Goal: Answer question/provide support

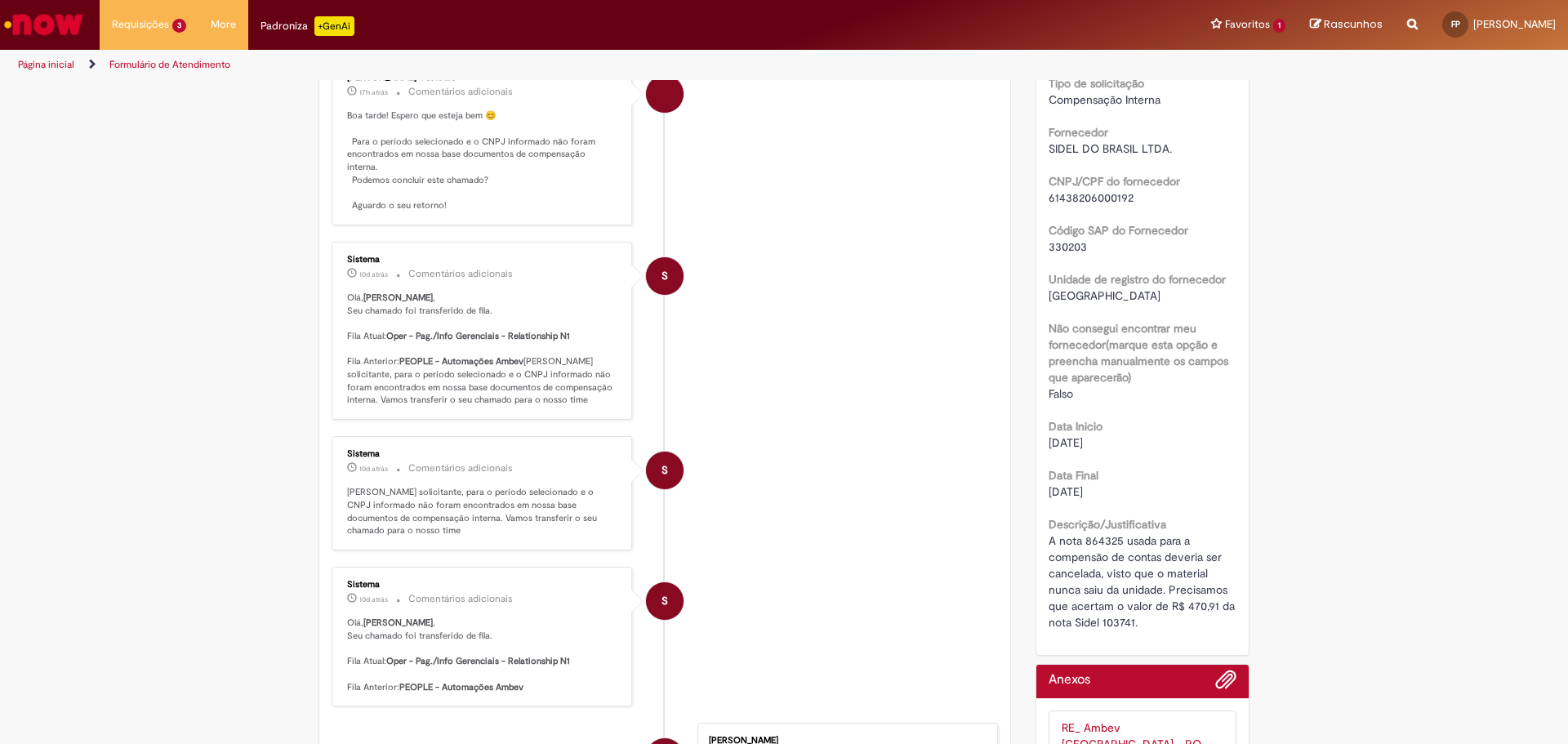
scroll to position [490, 0]
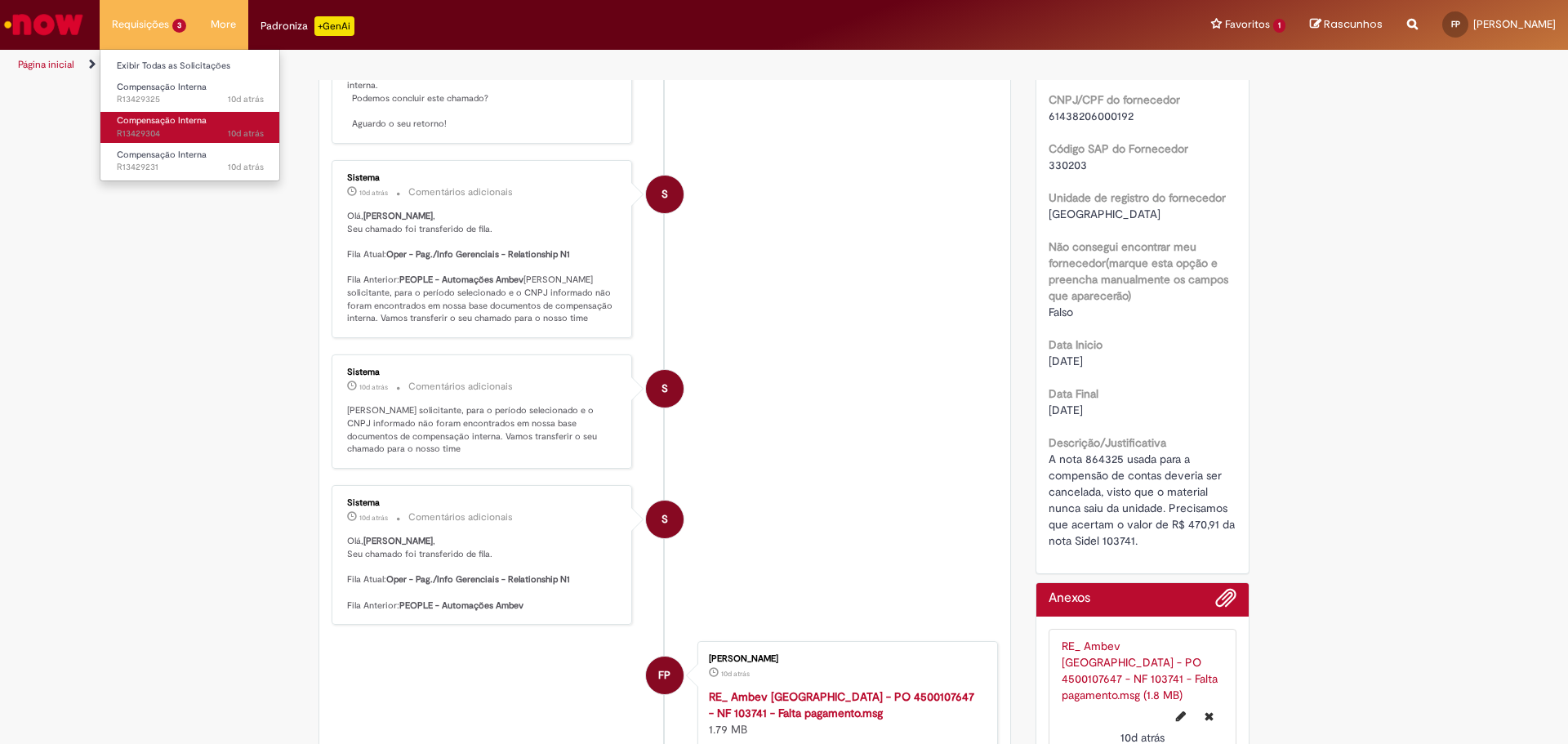
click at [152, 130] on span "10d atrás 10 dias atrás R13429304" at bounding box center [190, 134] width 147 height 13
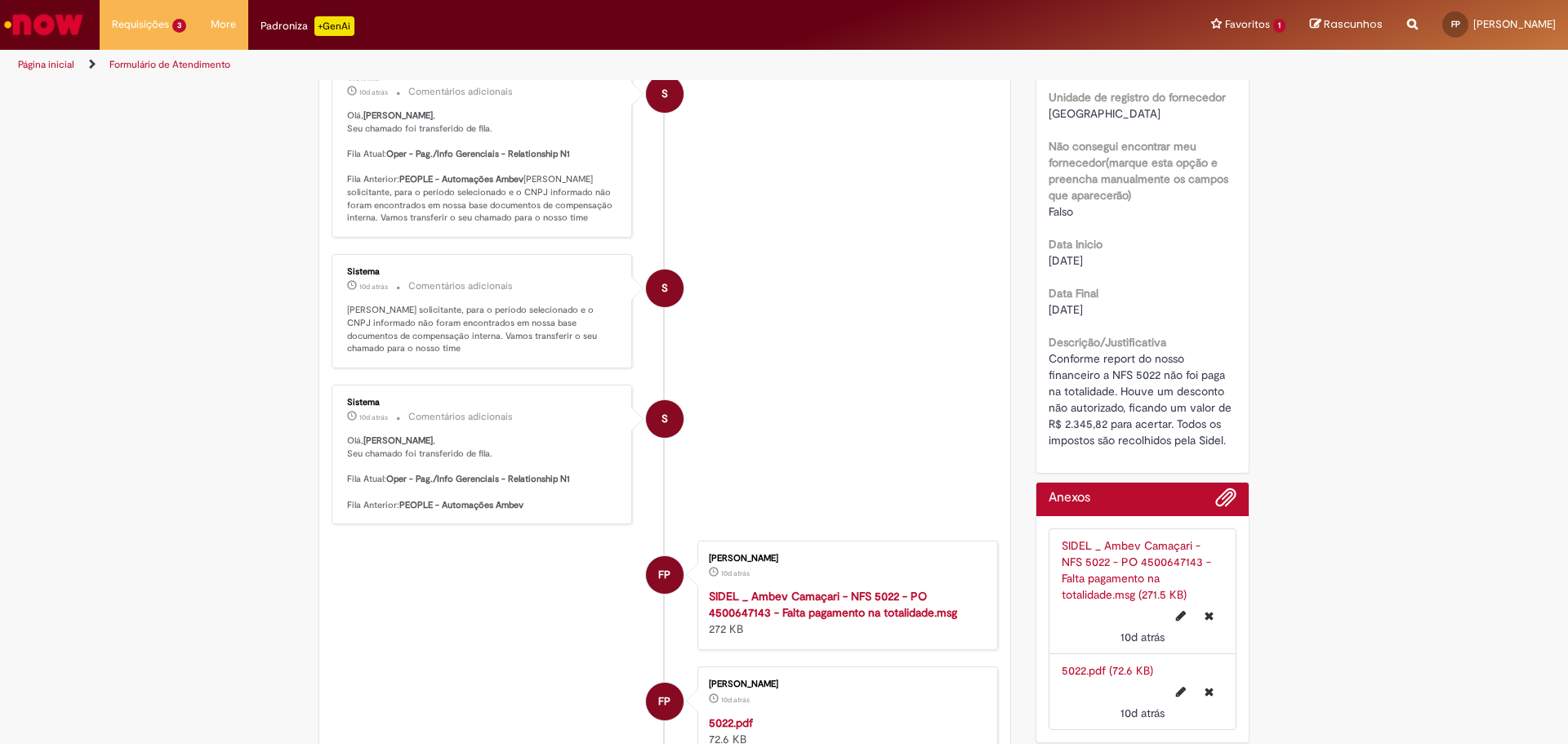
scroll to position [502, 0]
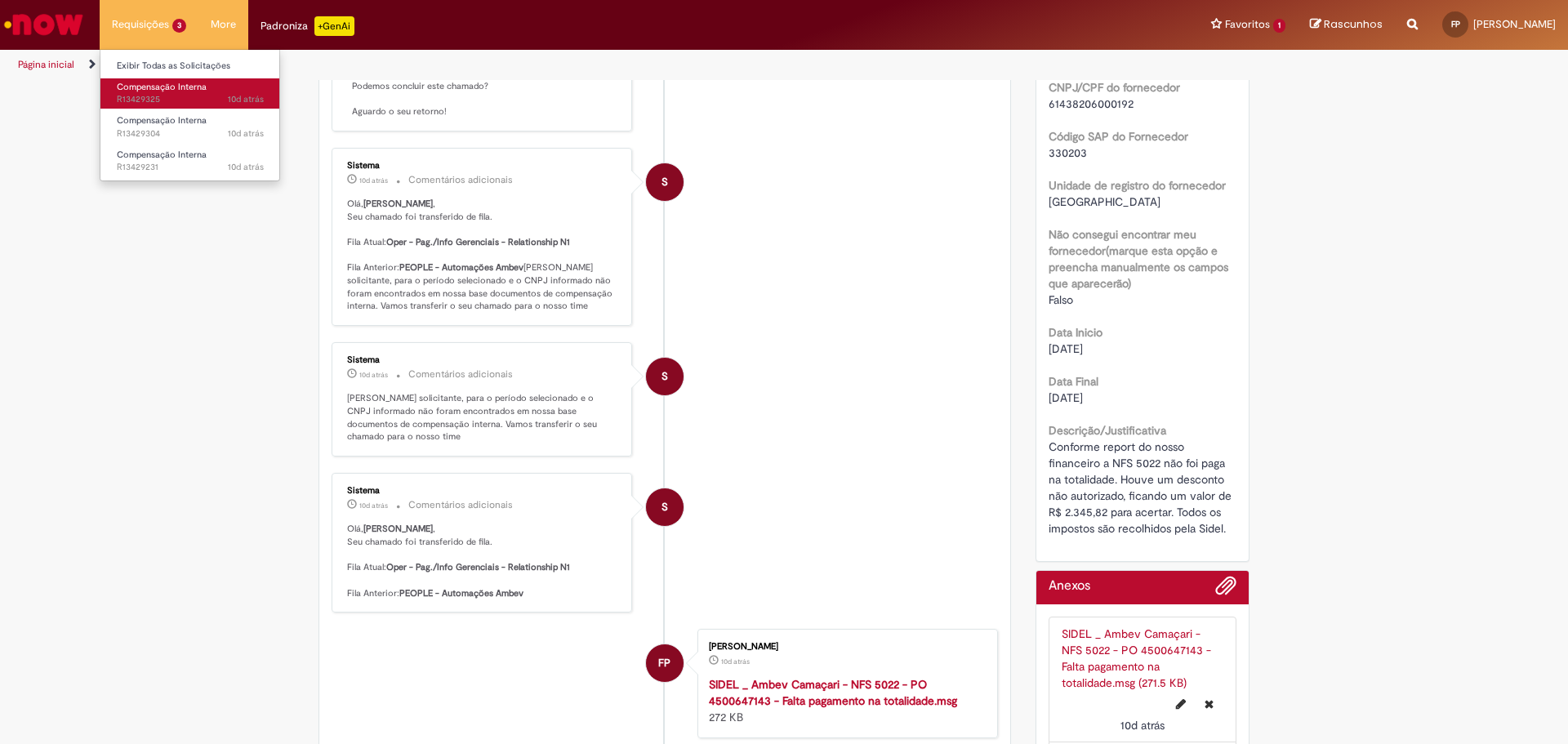
click at [154, 95] on span "10d atrás 10 dias atrás R13429325" at bounding box center [190, 99] width 147 height 13
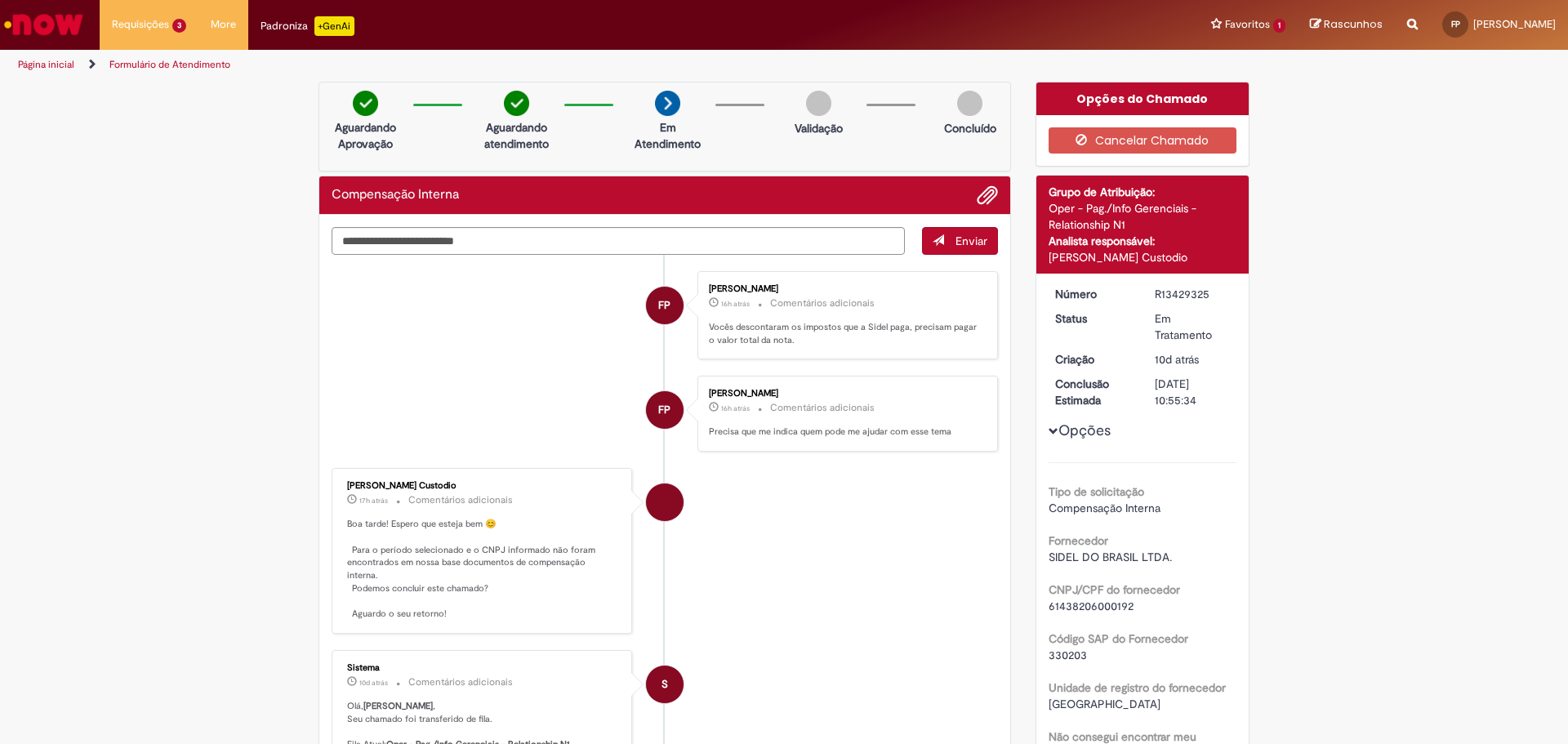
drag, startPoint x: 1149, startPoint y: 295, endPoint x: 1203, endPoint y: 296, distance: 54.0
click at [1203, 296] on div "R13429325" at bounding box center [1191, 293] width 76 height 16
copy div "R13429325"
click at [1177, 102] on div "Opções do Chamado" at bounding box center [1142, 98] width 213 height 33
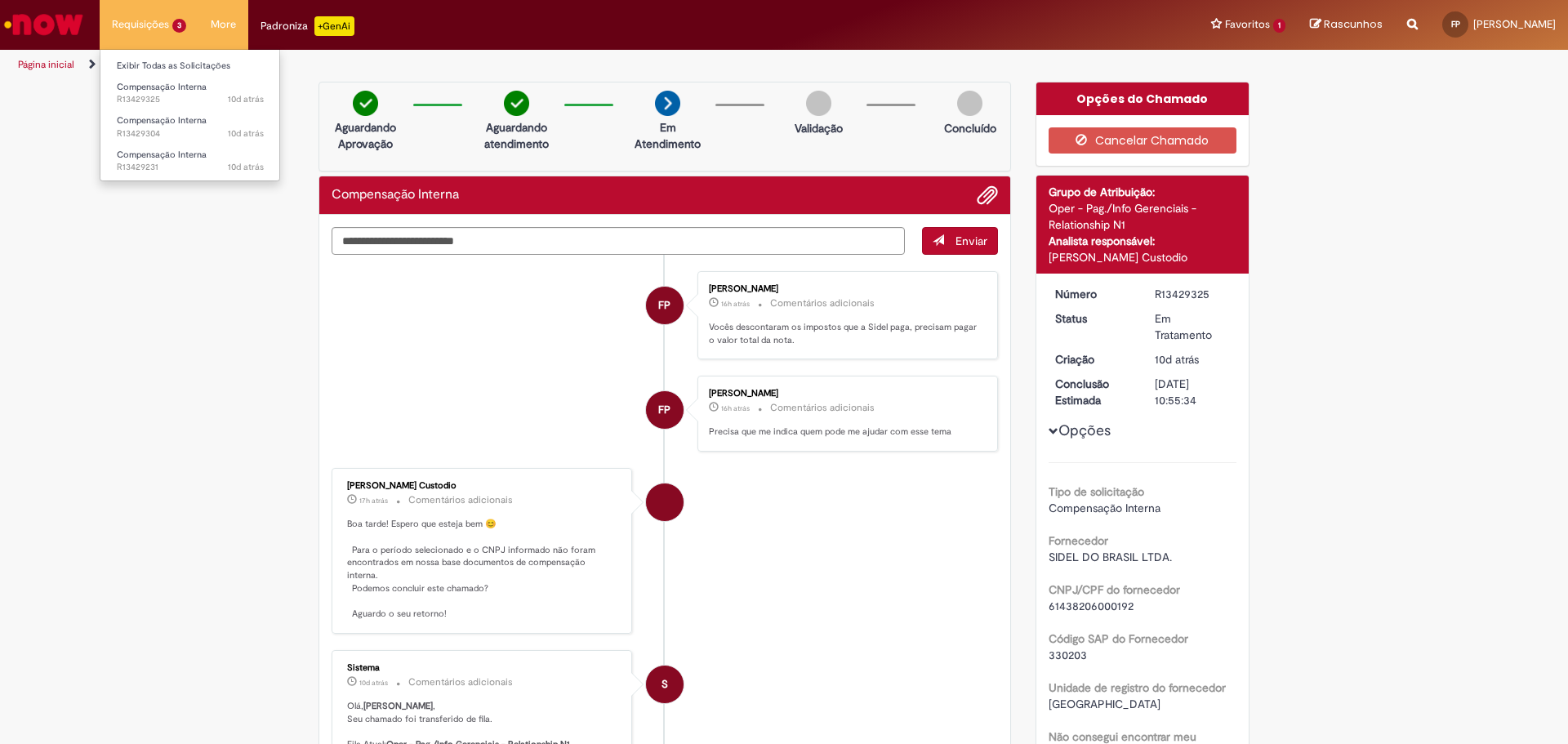
click at [155, 27] on li "Requisições 3 Exibir Todas as Solicitações Compensação Interna 10d atrás 10 dia…" at bounding box center [148, 24] width 98 height 49
click at [160, 127] on span "10d atrás 10 dias atrás R13429304" at bounding box center [190, 134] width 147 height 13
click at [162, 168] on span "10d atrás 10 dias atrás R13429231" at bounding box center [190, 168] width 147 height 13
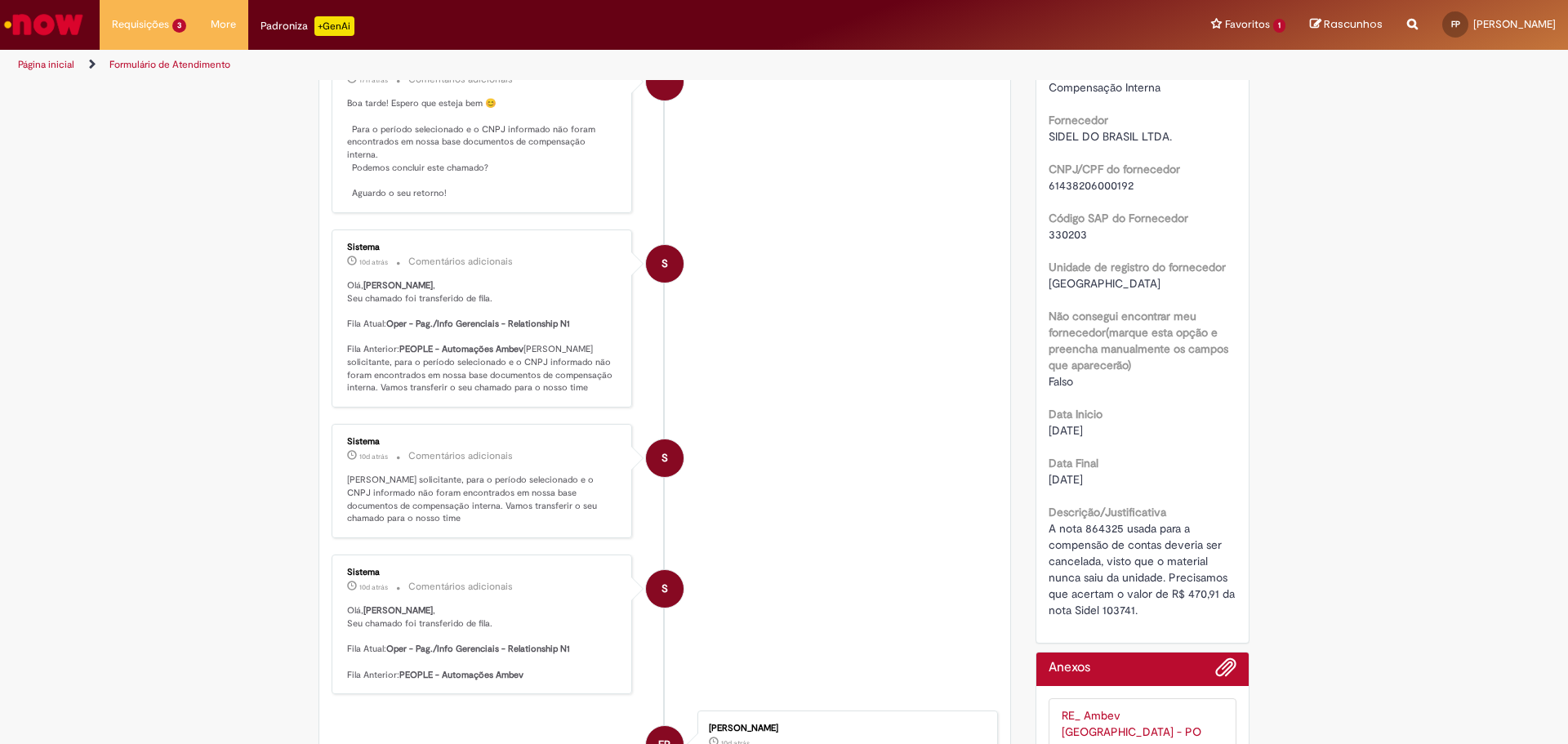
scroll to position [339, 0]
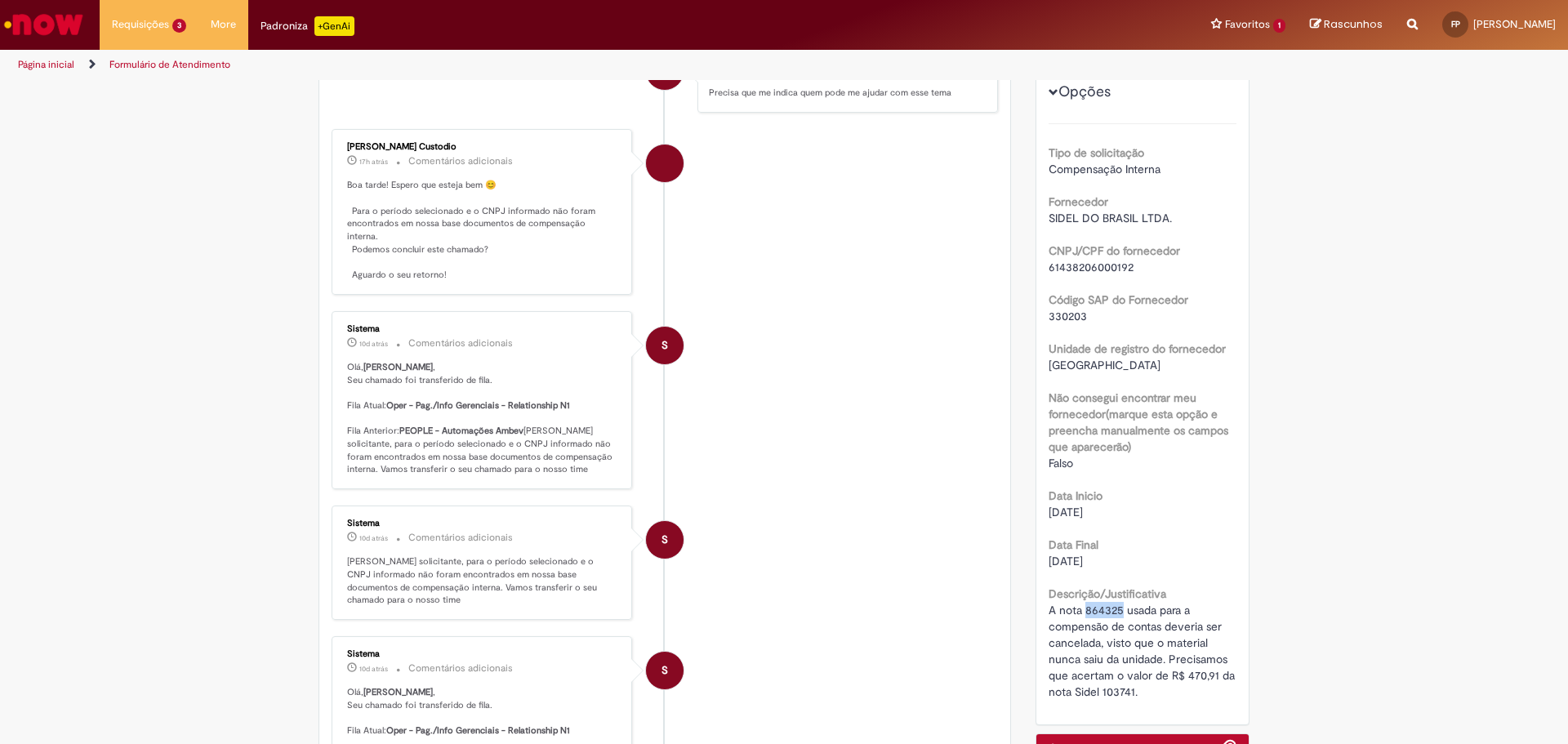
drag, startPoint x: 1077, startPoint y: 612, endPoint x: 1114, endPoint y: 609, distance: 37.1
click at [1114, 609] on span "A nota 864325 usada para a compensão de contas deveria ser cancelada, visto que…" at bounding box center [1143, 650] width 189 height 97
copy span "864325"
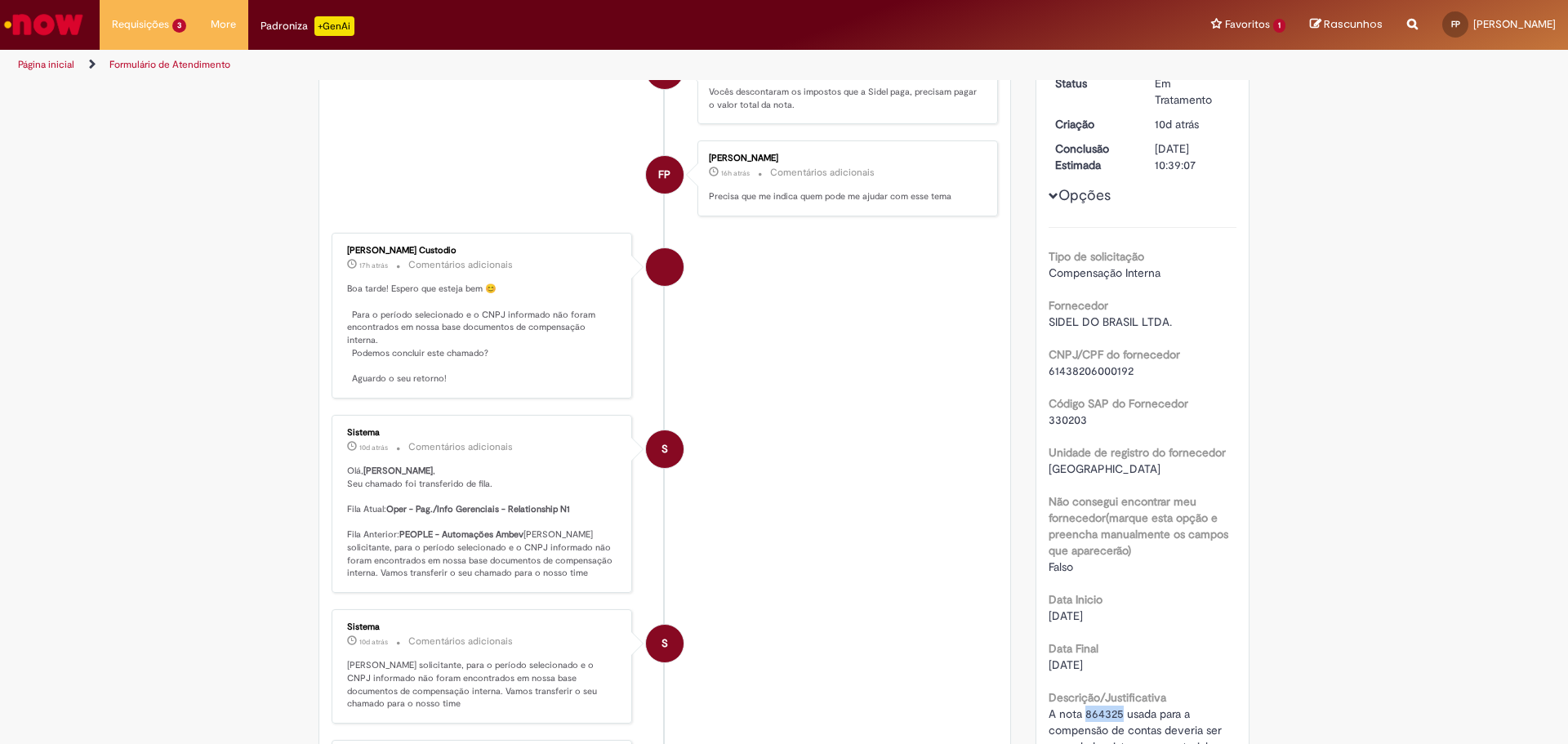
scroll to position [0, 0]
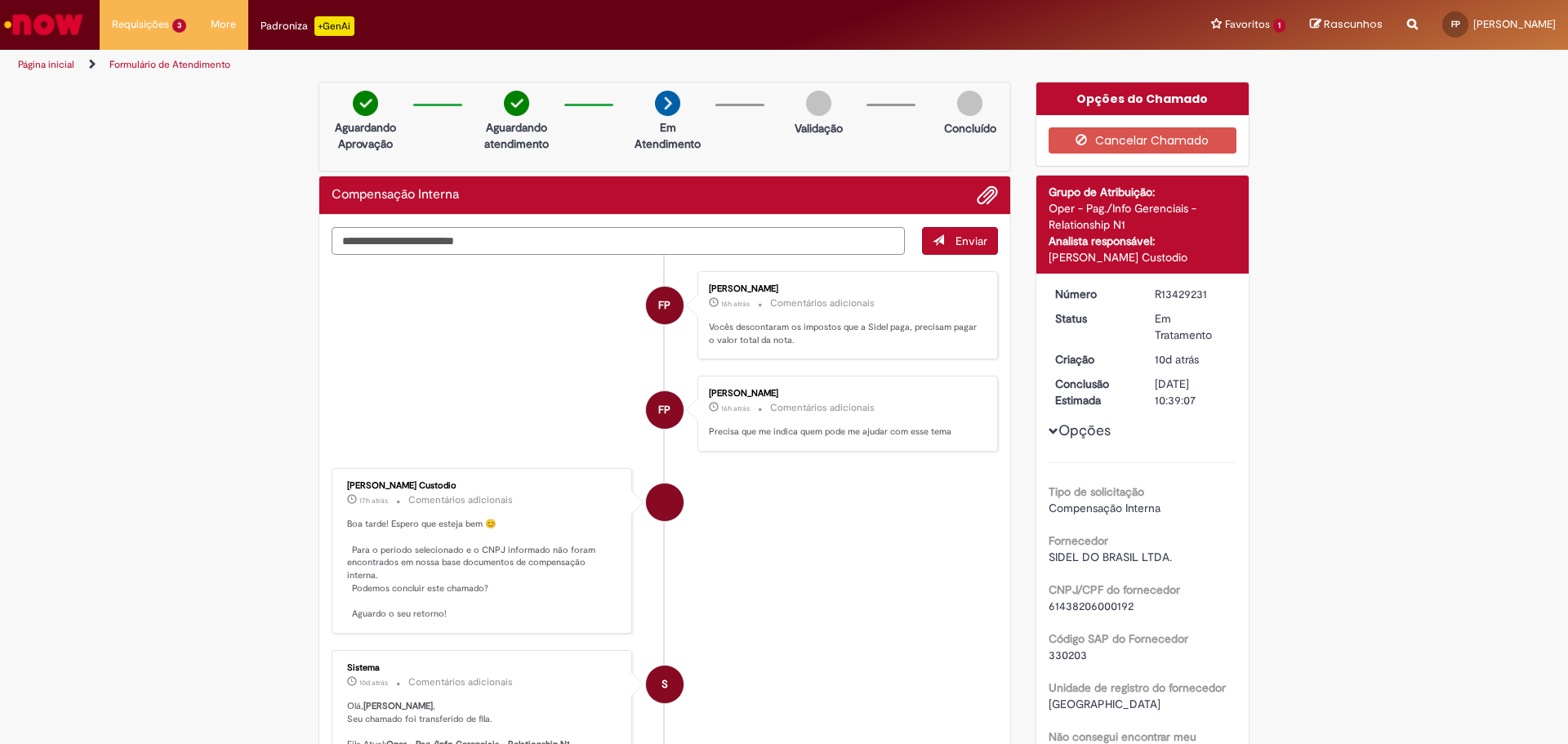
click at [798, 241] on textarea "Digite sua mensagem aqui..." at bounding box center [618, 241] width 573 height 28
paste textarea "*******"
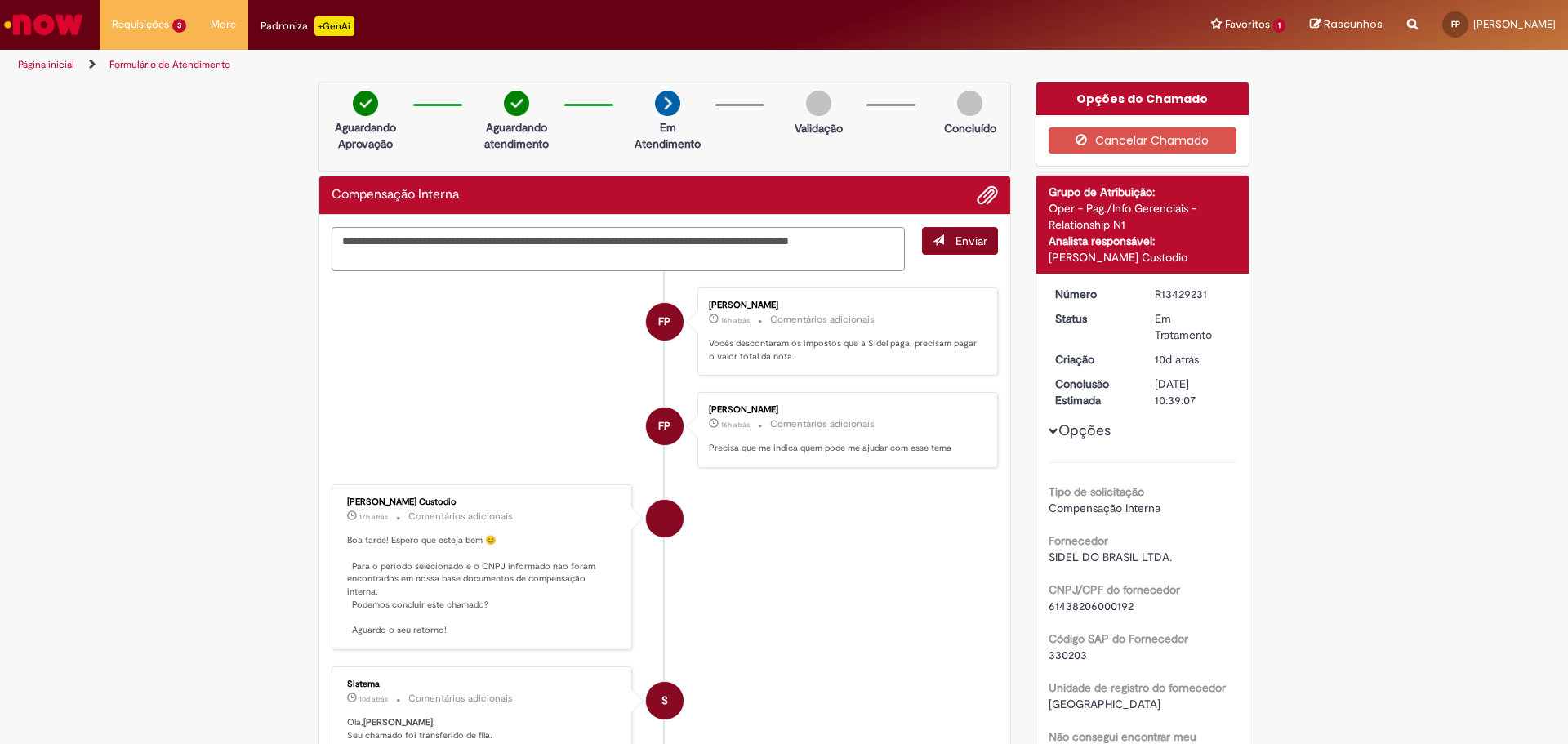
type textarea "**********"
click at [944, 245] on button "Enviar" at bounding box center [959, 241] width 76 height 28
